Goal: Information Seeking & Learning: Learn about a topic

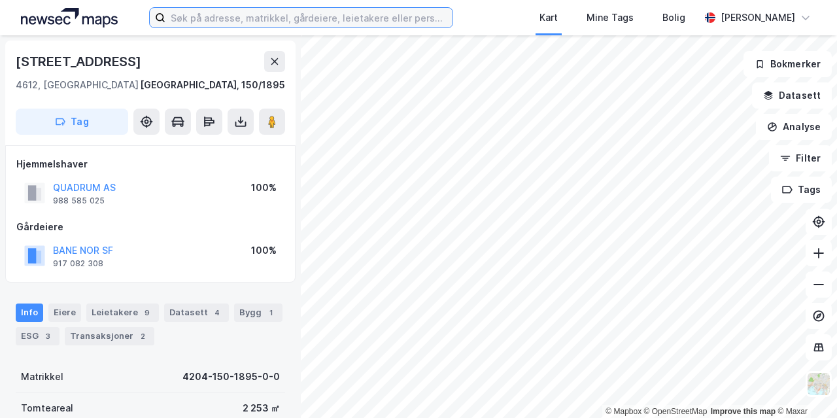
click at [328, 15] on input at bounding box center [309, 18] width 287 height 20
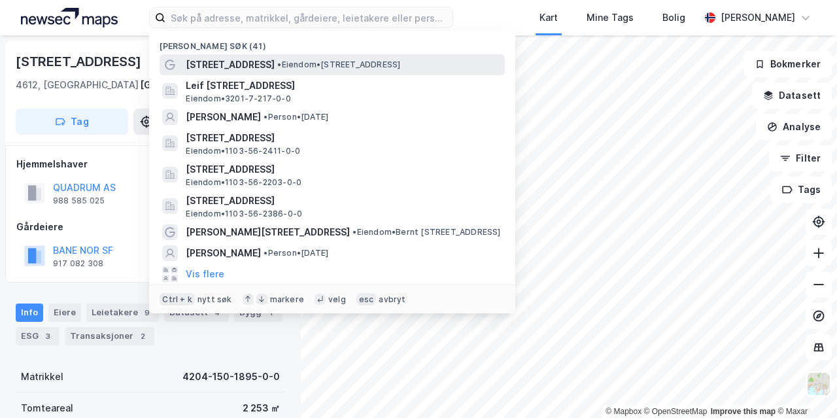
click at [298, 60] on span "• Eiendom • [STREET_ADDRESS]" at bounding box center [338, 65] width 123 height 10
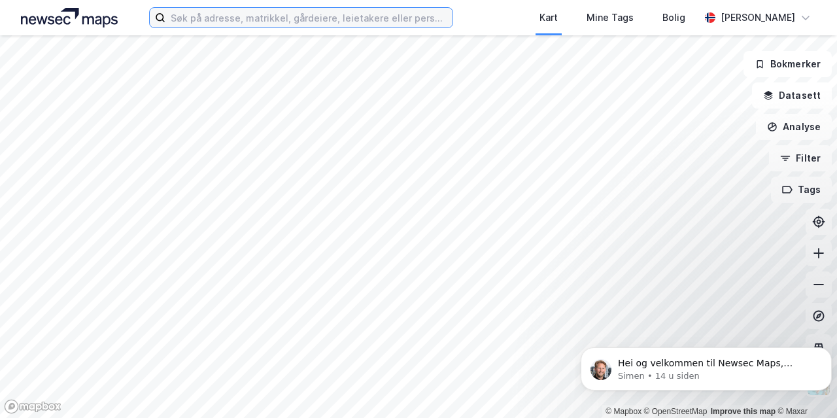
click at [239, 23] on input at bounding box center [309, 18] width 287 height 20
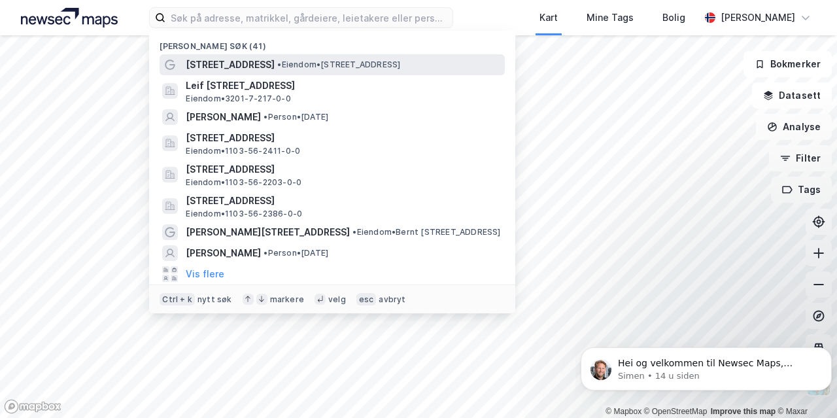
click at [237, 65] on span "[STREET_ADDRESS]" at bounding box center [230, 65] width 89 height 16
